Goal: Information Seeking & Learning: Check status

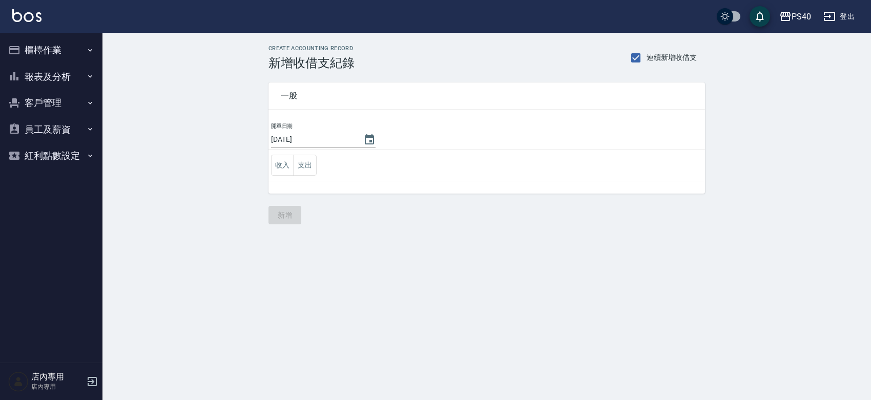
click at [67, 78] on button "報表及分析" at bounding box center [51, 77] width 94 height 27
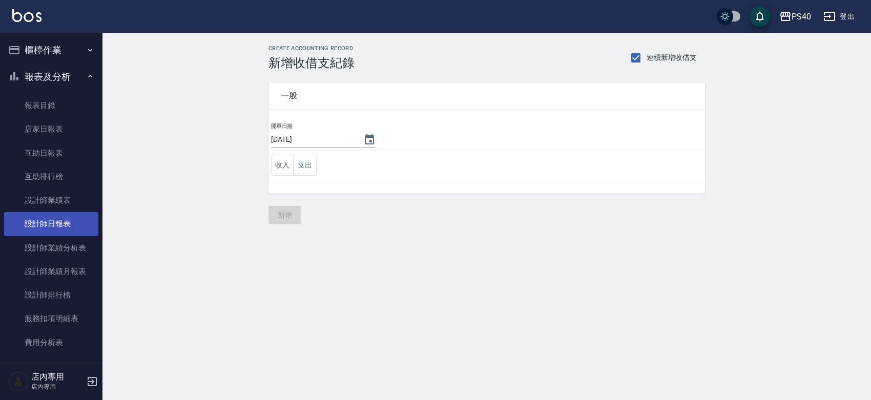
drag, startPoint x: 54, startPoint y: 221, endPoint x: 60, endPoint y: 214, distance: 9.4
click at [54, 221] on link "設計師日報表" at bounding box center [51, 224] width 94 height 24
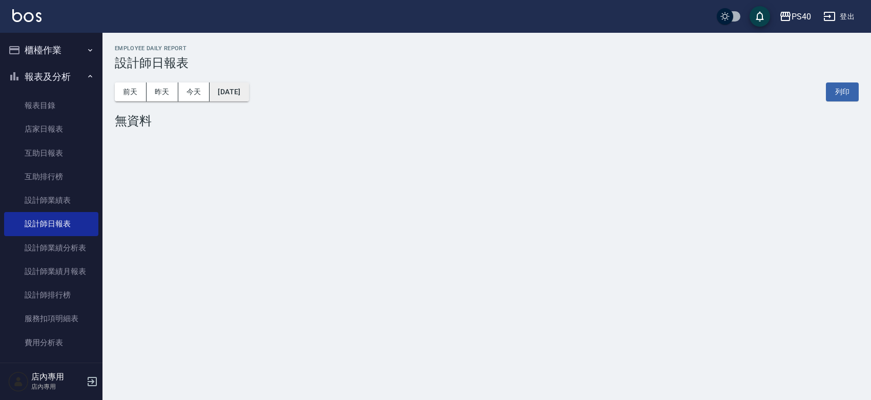
click at [248, 99] on button "[DATE]" at bounding box center [229, 91] width 39 height 19
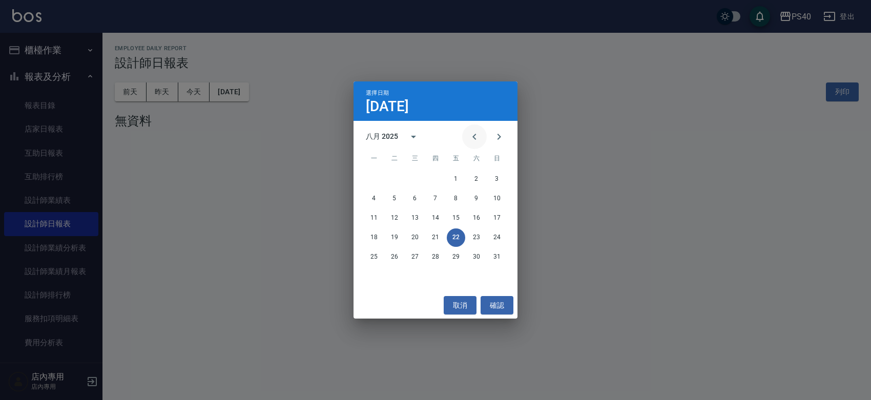
click at [468, 141] on icon "Previous month" at bounding box center [474, 137] width 12 height 12
click at [435, 260] on button "31" at bounding box center [435, 257] width 18 height 18
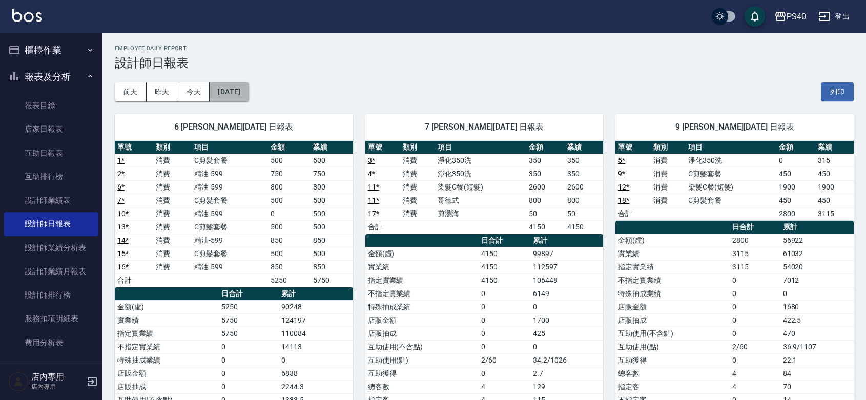
click at [248, 91] on button "[DATE]" at bounding box center [229, 91] width 39 height 19
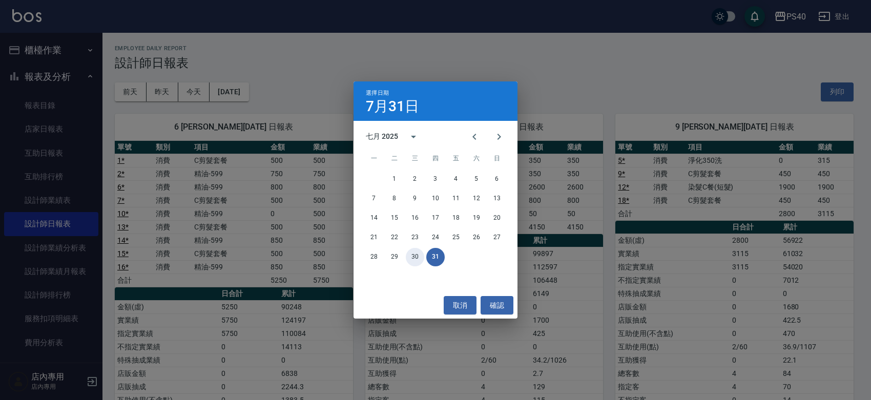
drag, startPoint x: 415, startPoint y: 258, endPoint x: 434, endPoint y: 262, distance: 19.4
click at [415, 258] on button "30" at bounding box center [415, 257] width 18 height 18
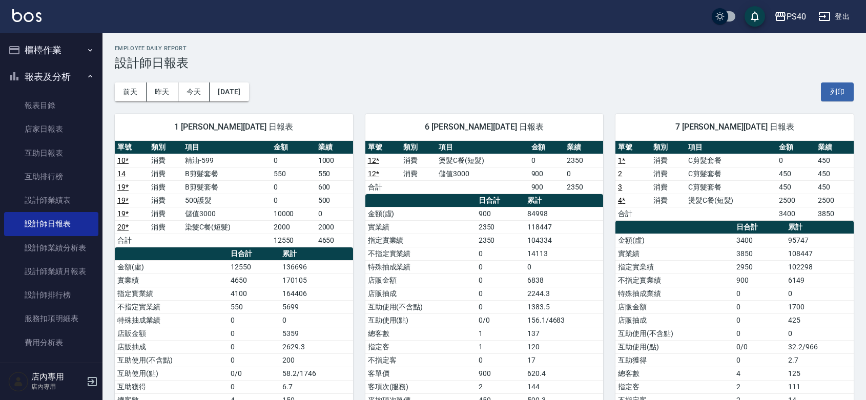
click at [554, 265] on td "0" at bounding box center [564, 266] width 78 height 13
click at [162, 90] on button "昨天" at bounding box center [163, 91] width 32 height 19
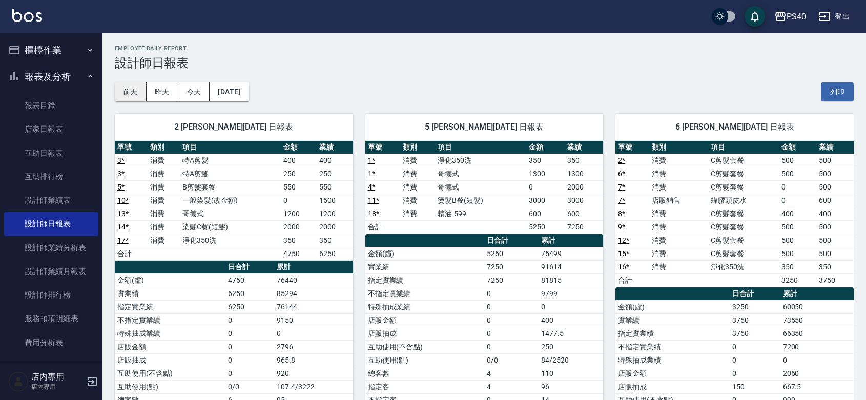
click at [136, 93] on button "前天" at bounding box center [131, 91] width 32 height 19
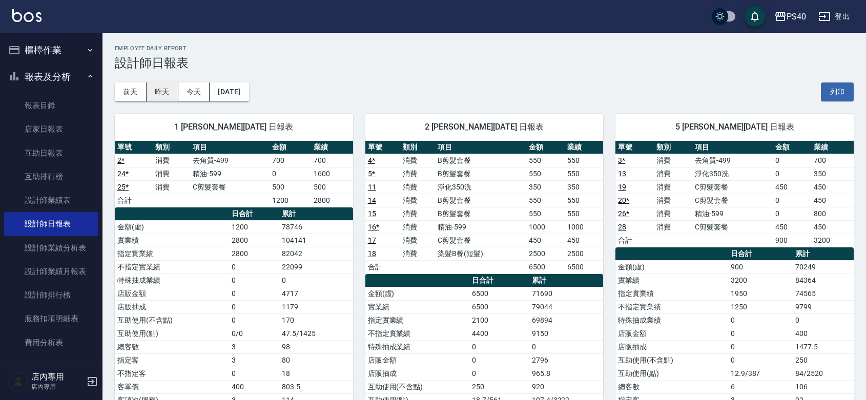
click at [159, 99] on button "昨天" at bounding box center [163, 91] width 32 height 19
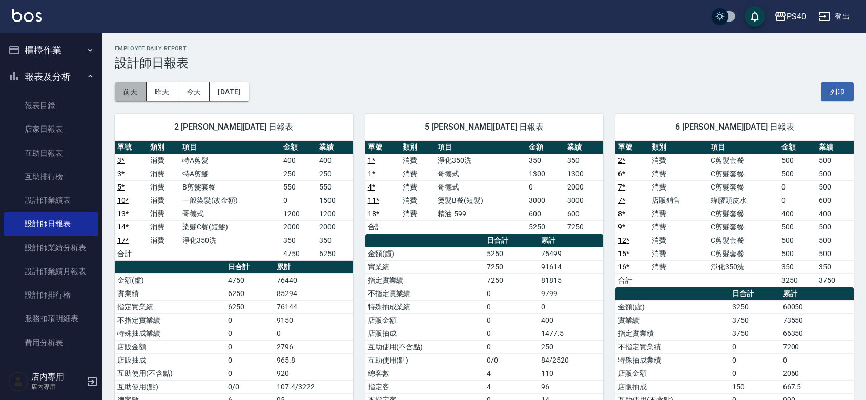
click at [134, 96] on button "前天" at bounding box center [131, 91] width 32 height 19
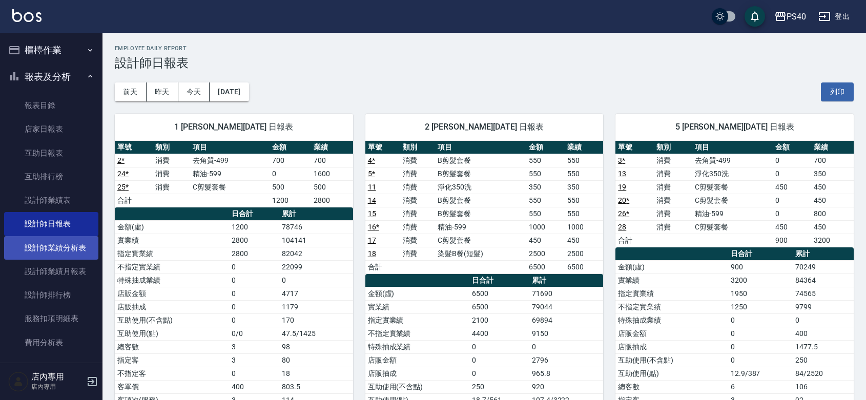
scroll to position [529, 0]
